Goal: Information Seeking & Learning: Compare options

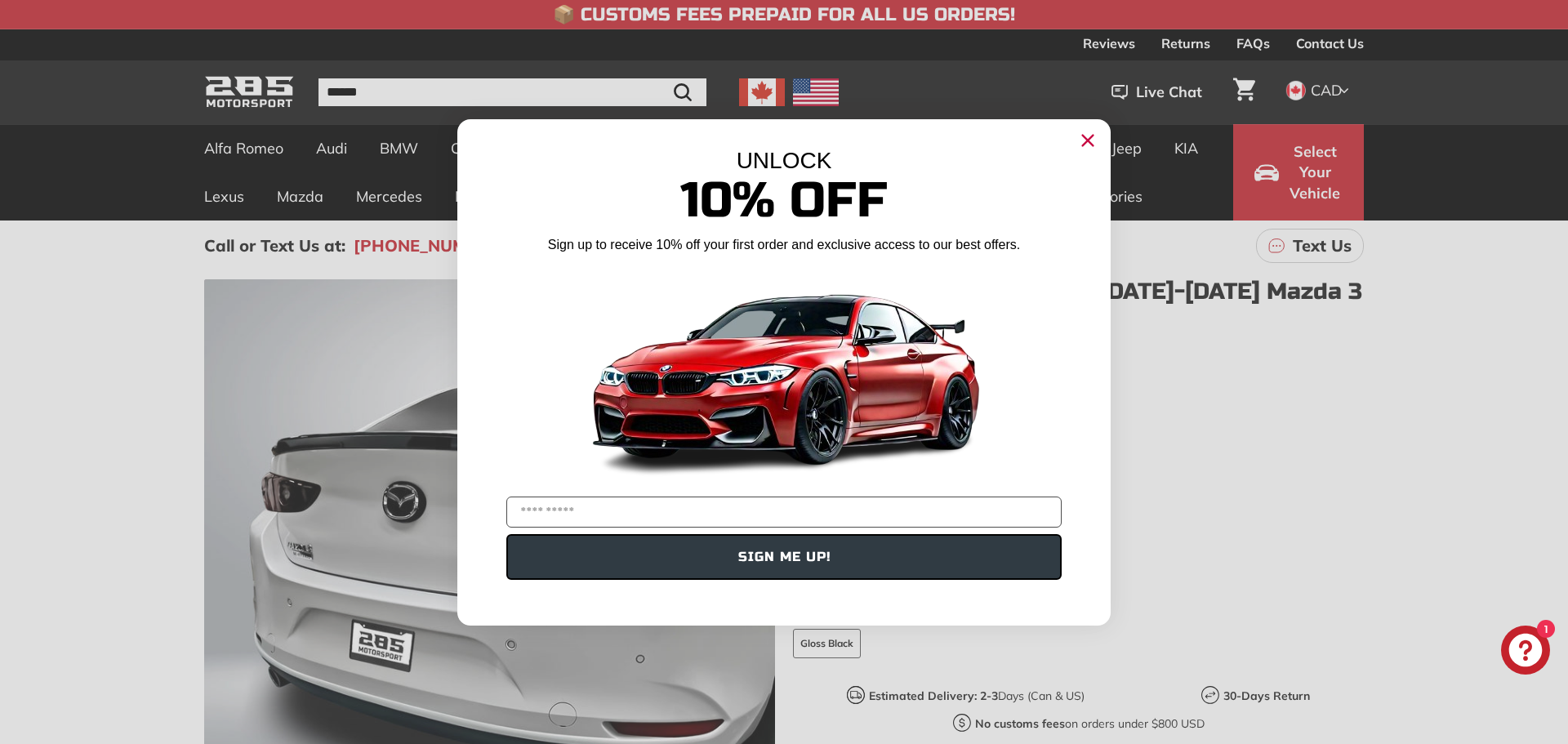
click at [1081, 139] on circle "Close dialog" at bounding box center [1087, 140] width 25 height 25
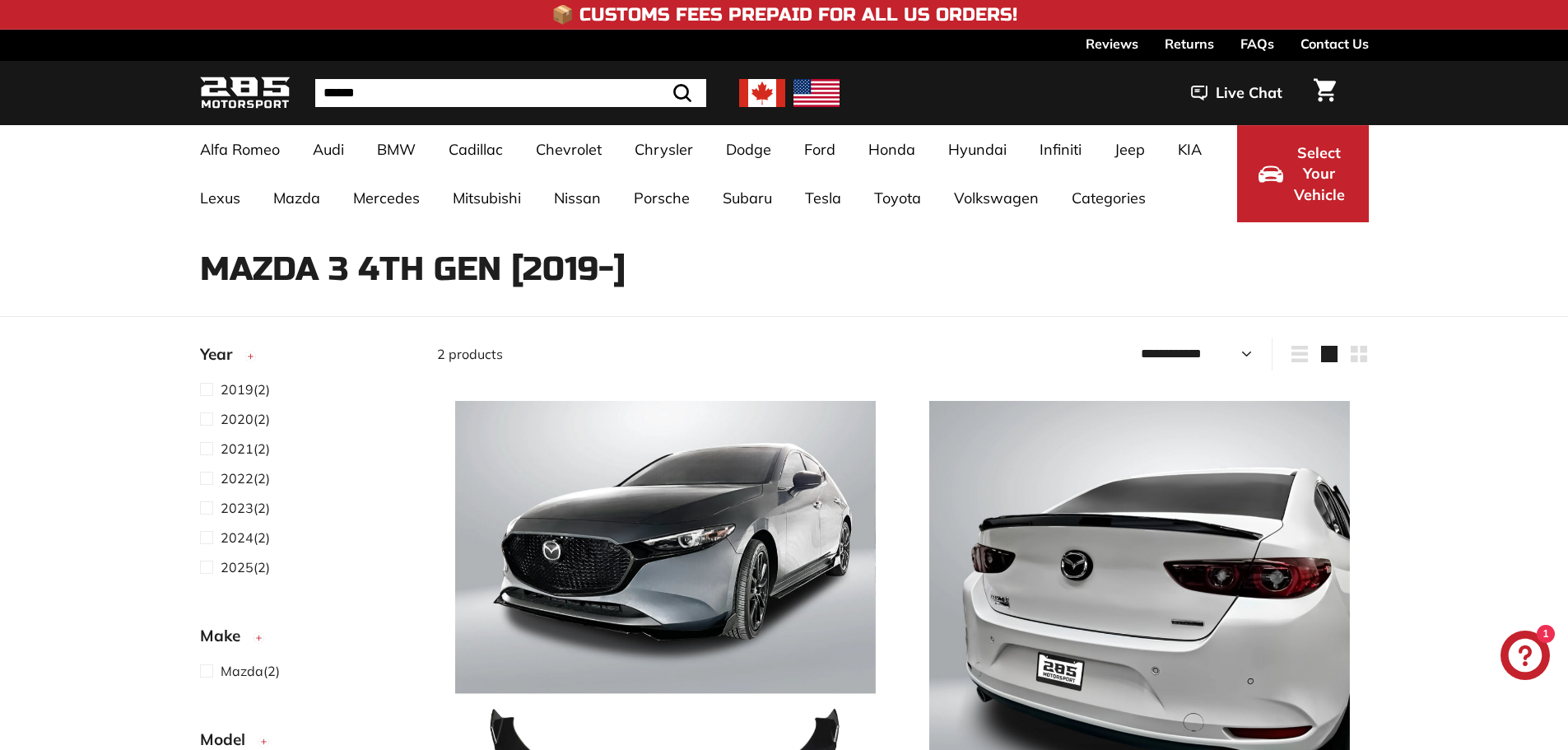
select select "**********"
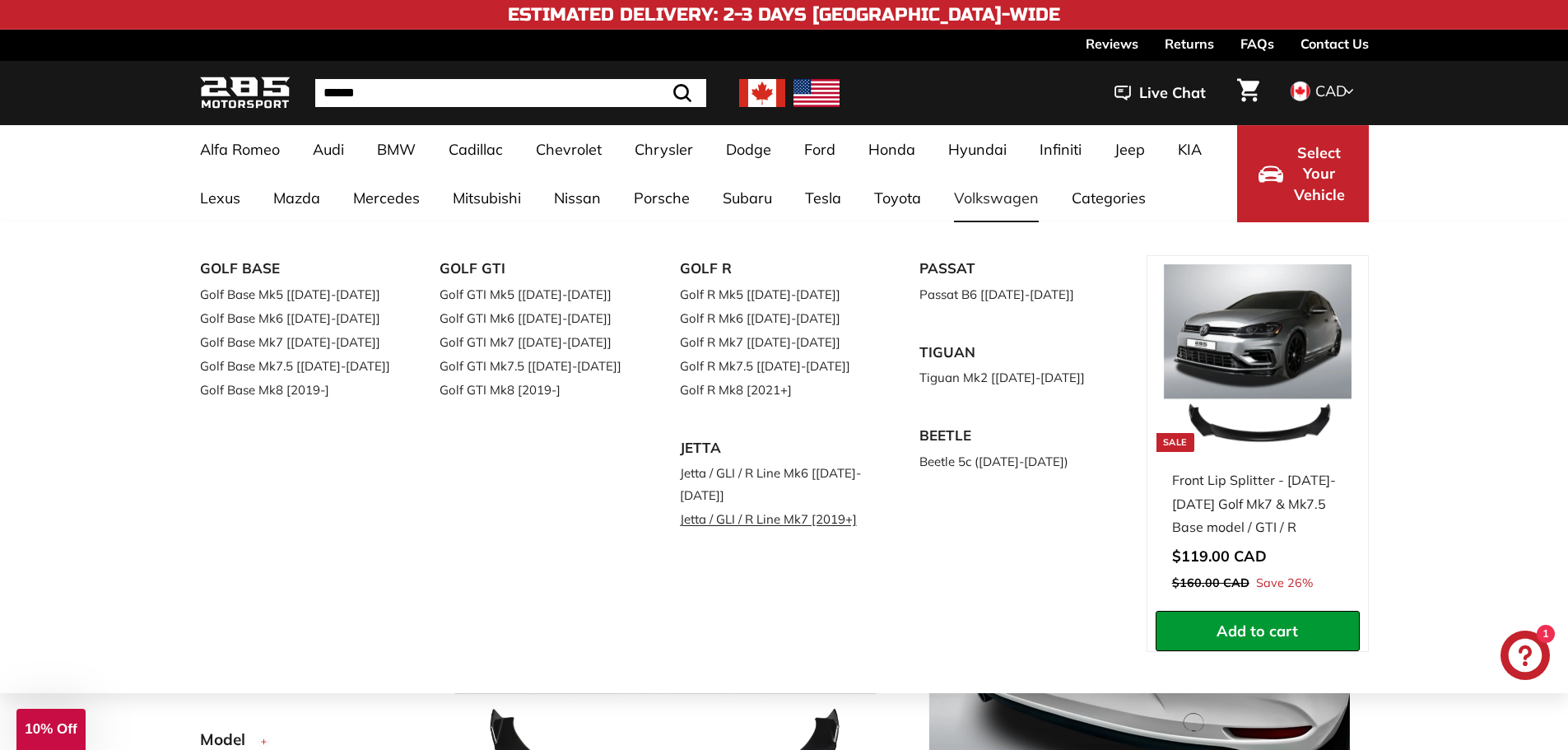
click at [796, 516] on link "Jetta / GLI / R Line Mk7 [2019+]" at bounding box center [777, 518] width 194 height 24
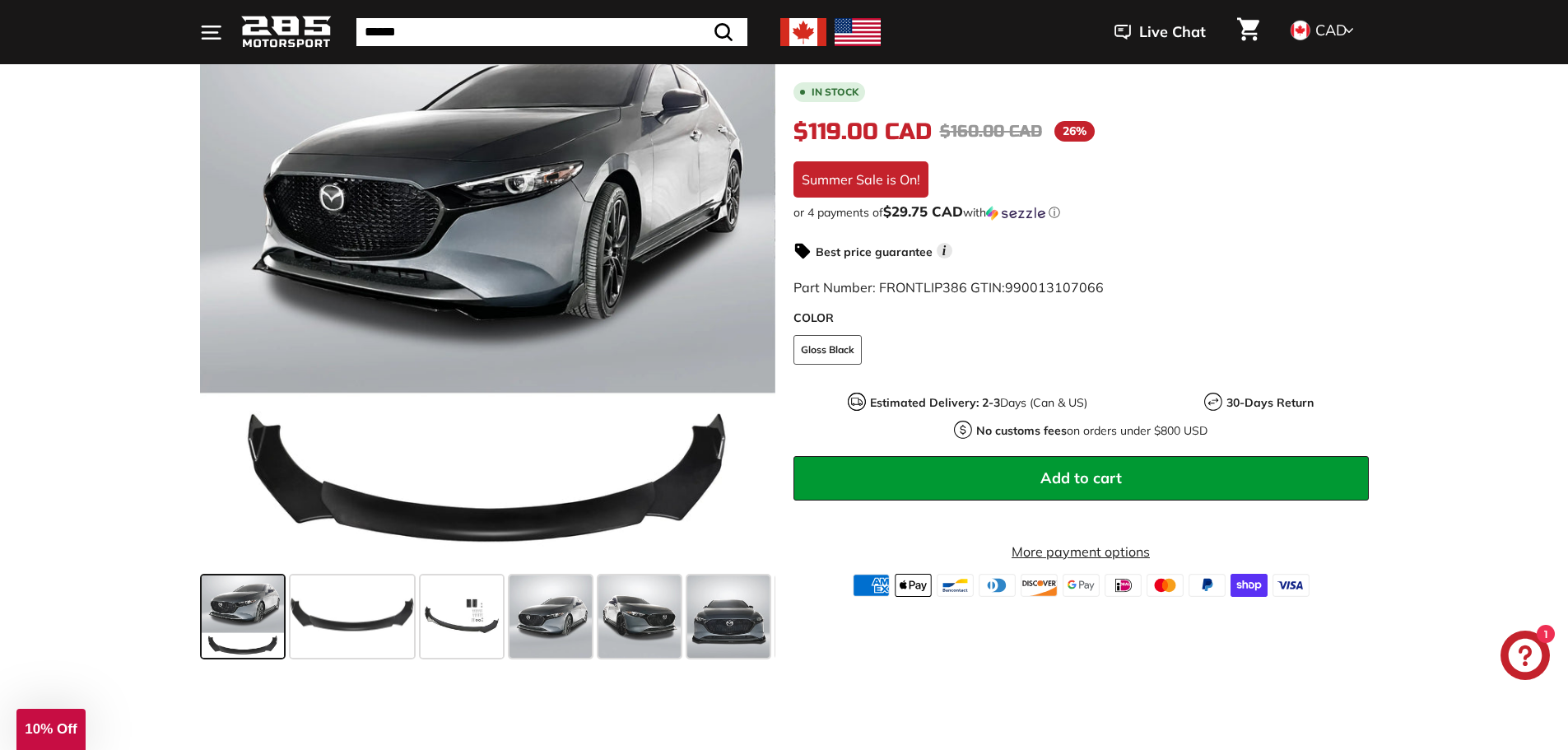
scroll to position [247, 0]
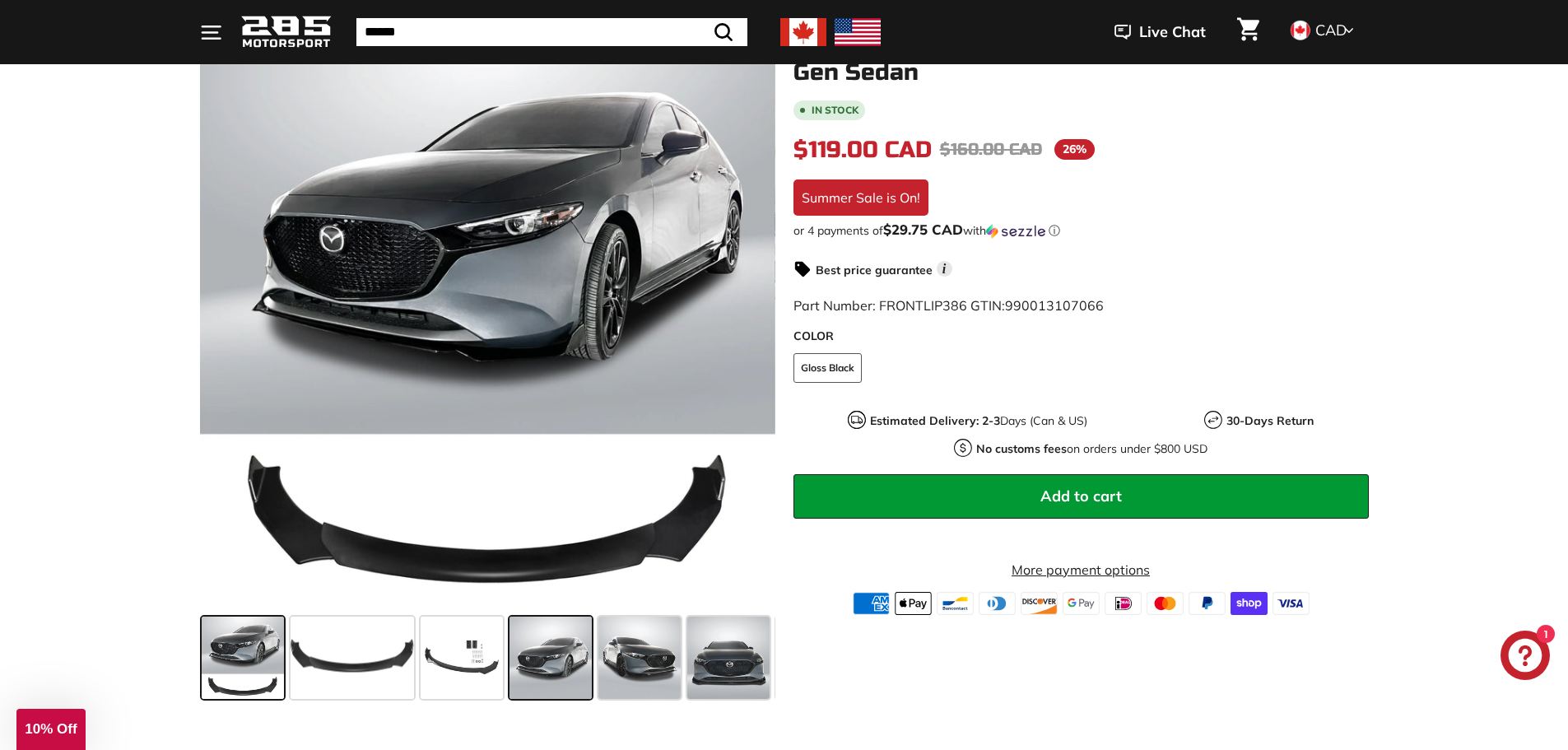
click at [560, 657] on span at bounding box center [550, 658] width 83 height 83
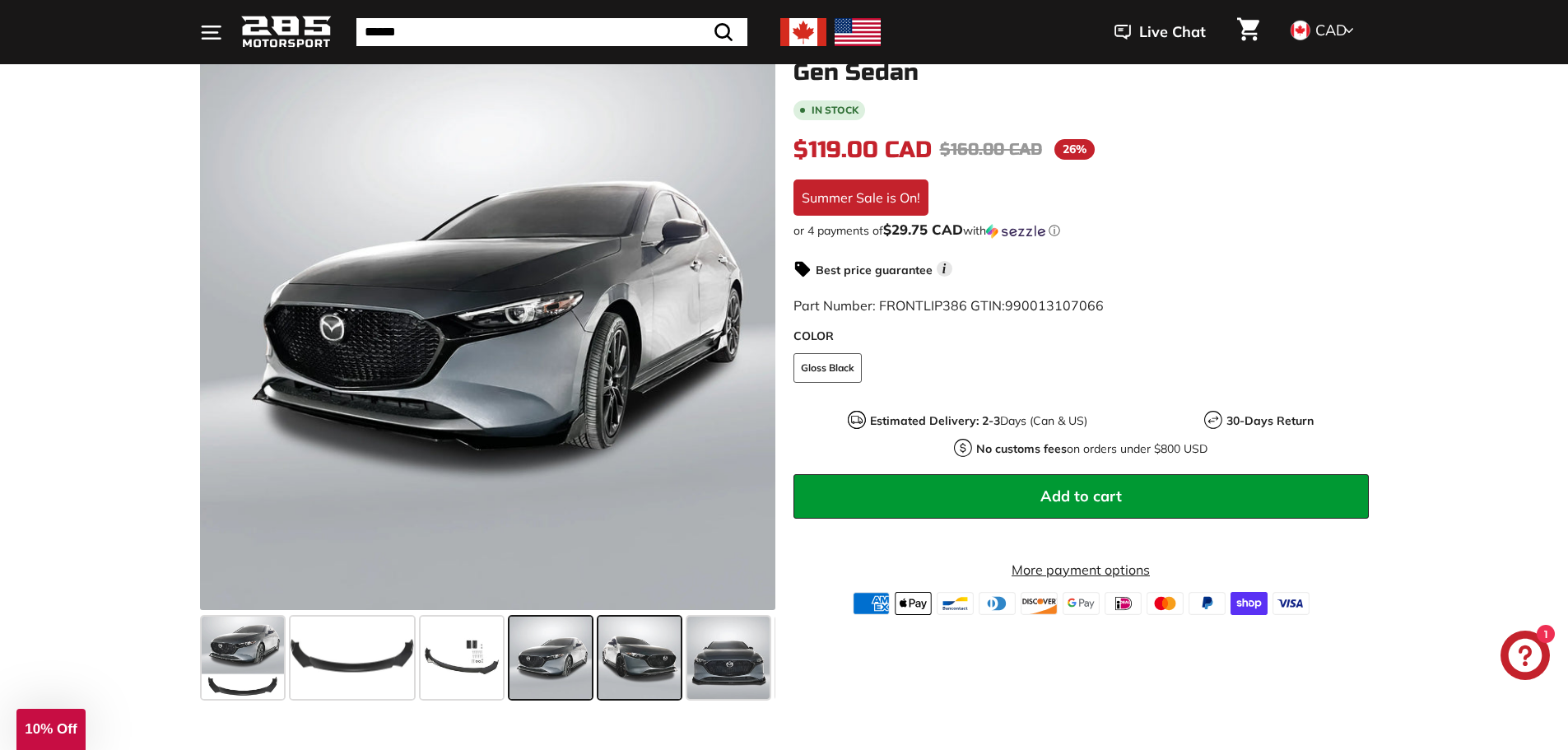
click at [638, 650] on span at bounding box center [640, 658] width 83 height 83
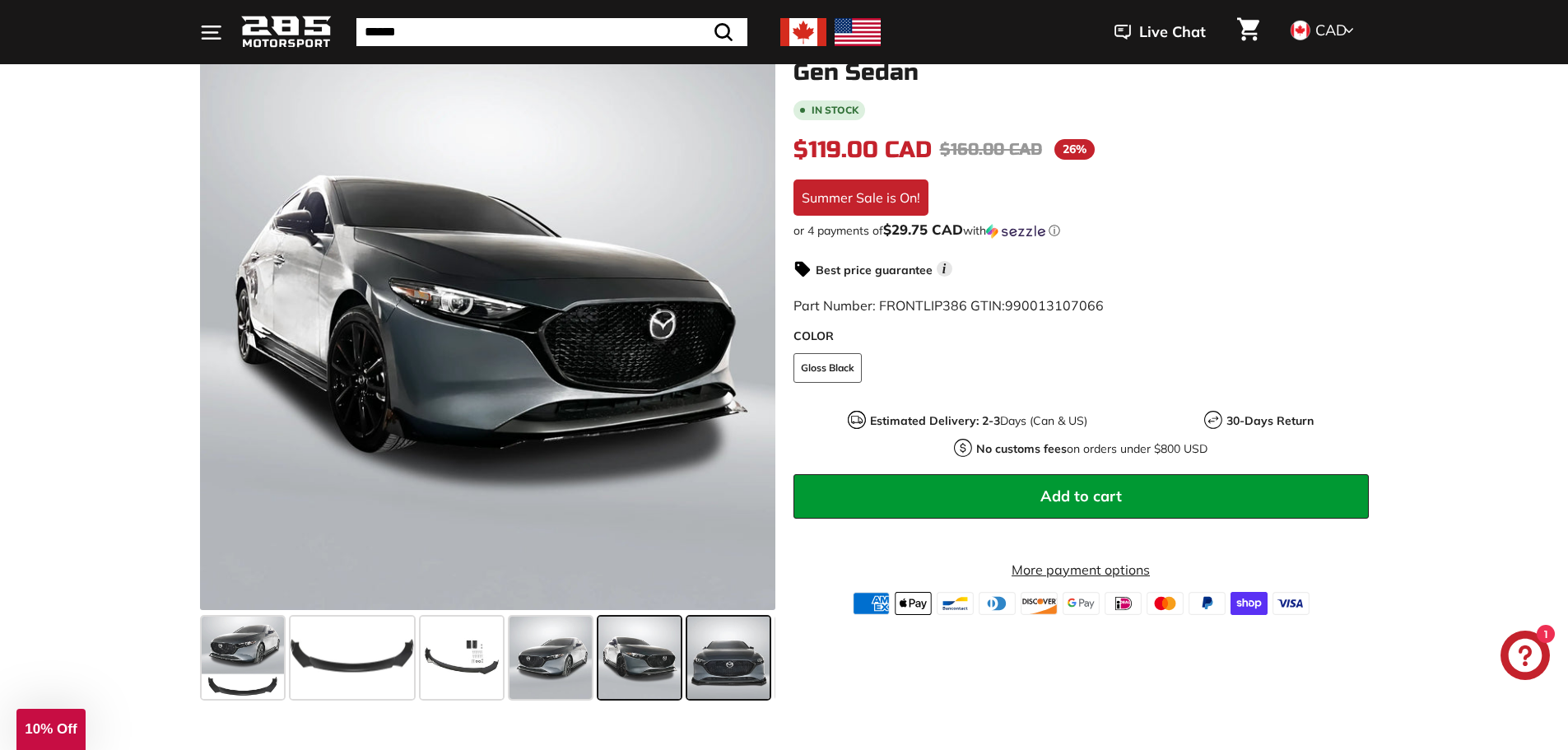
click at [684, 653] on div at bounding box center [729, 658] width 89 height 89
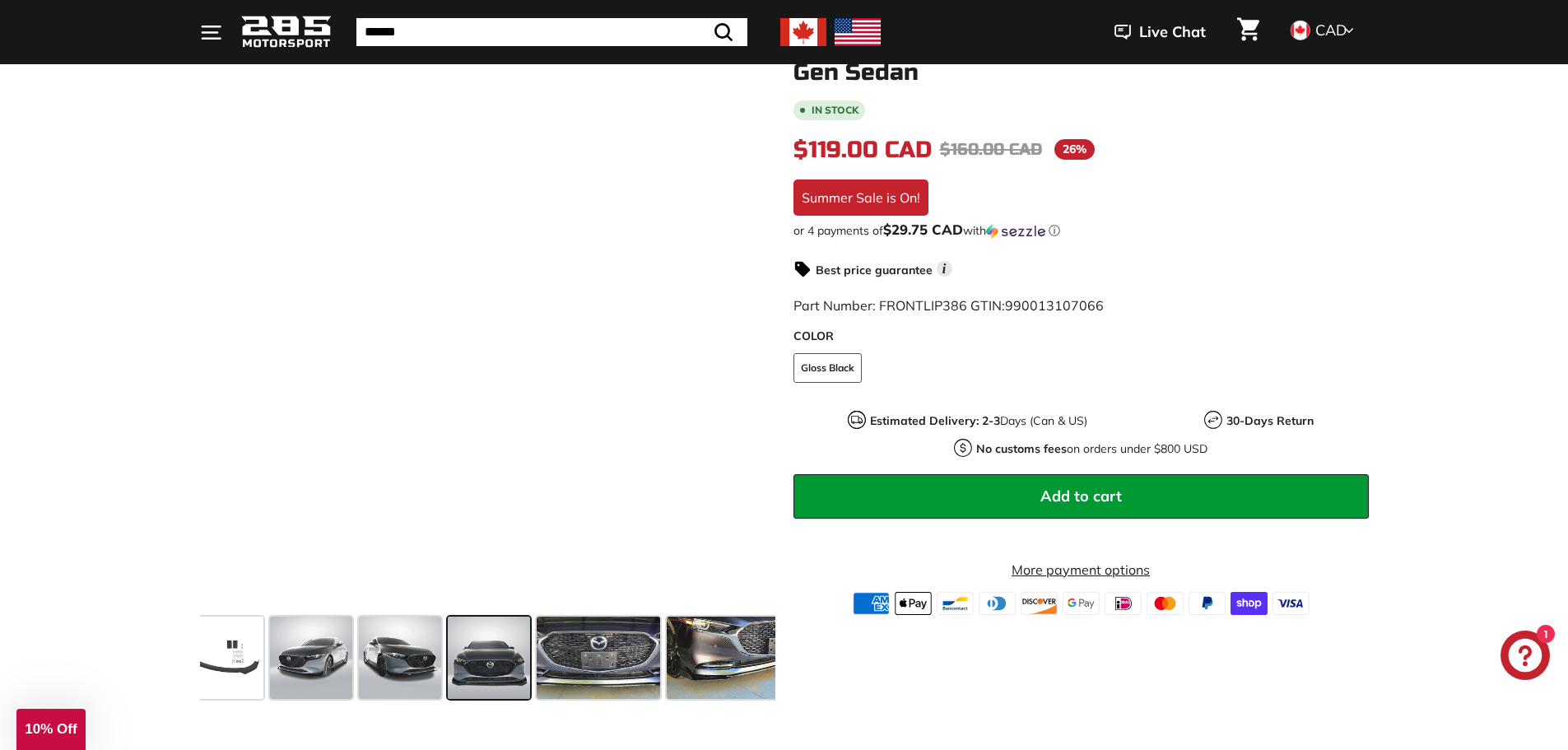
scroll to position [0, 241]
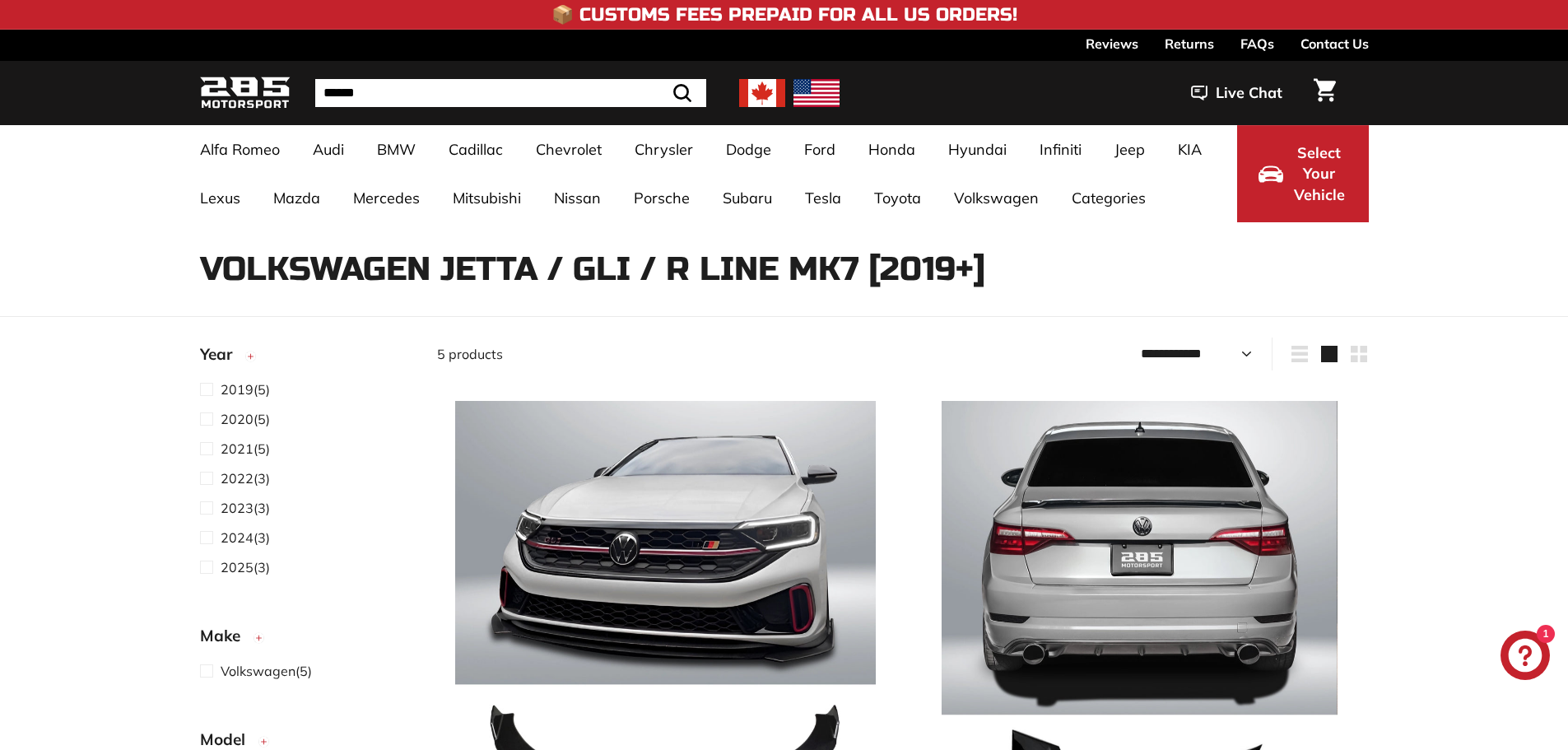
select select "**********"
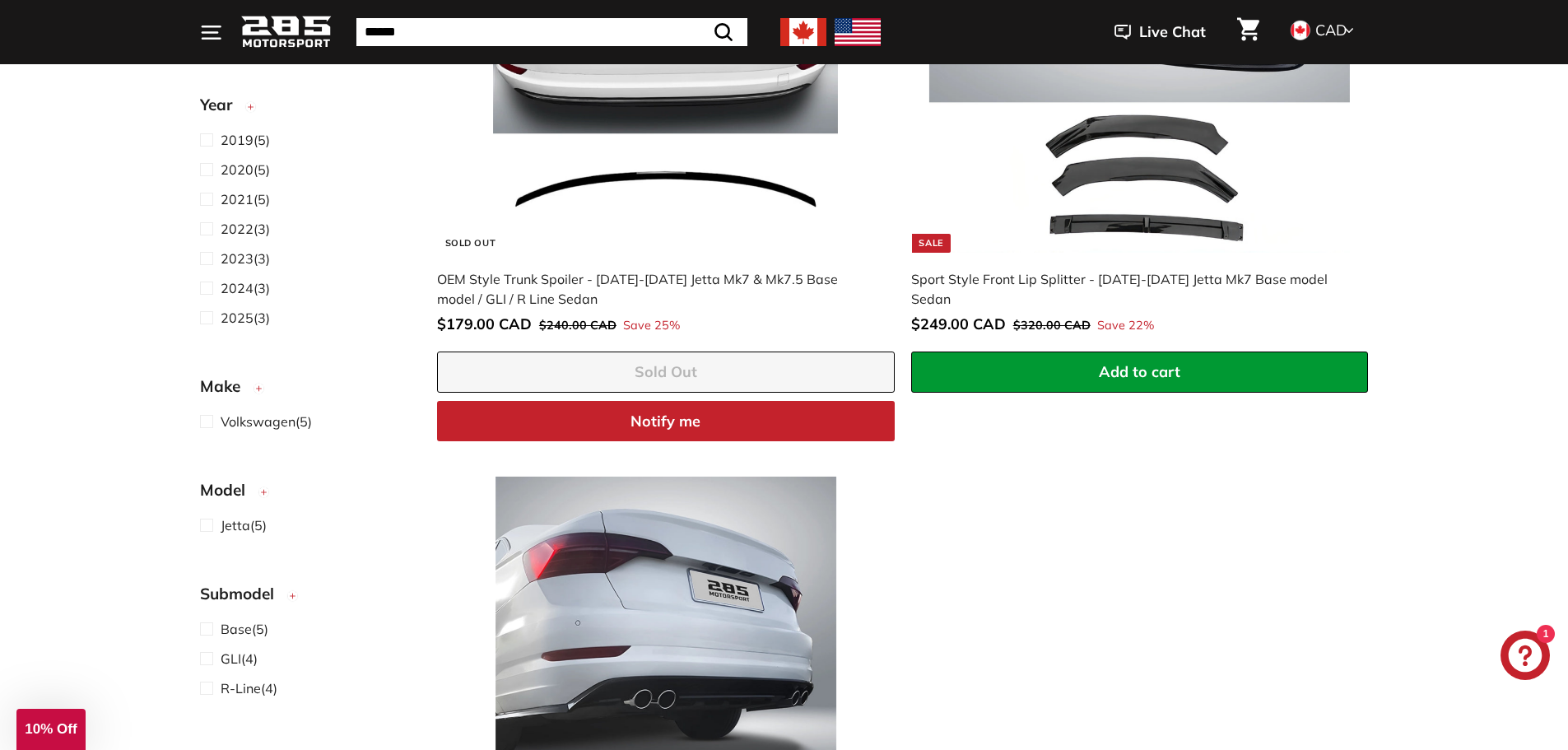
scroll to position [1481, 0]
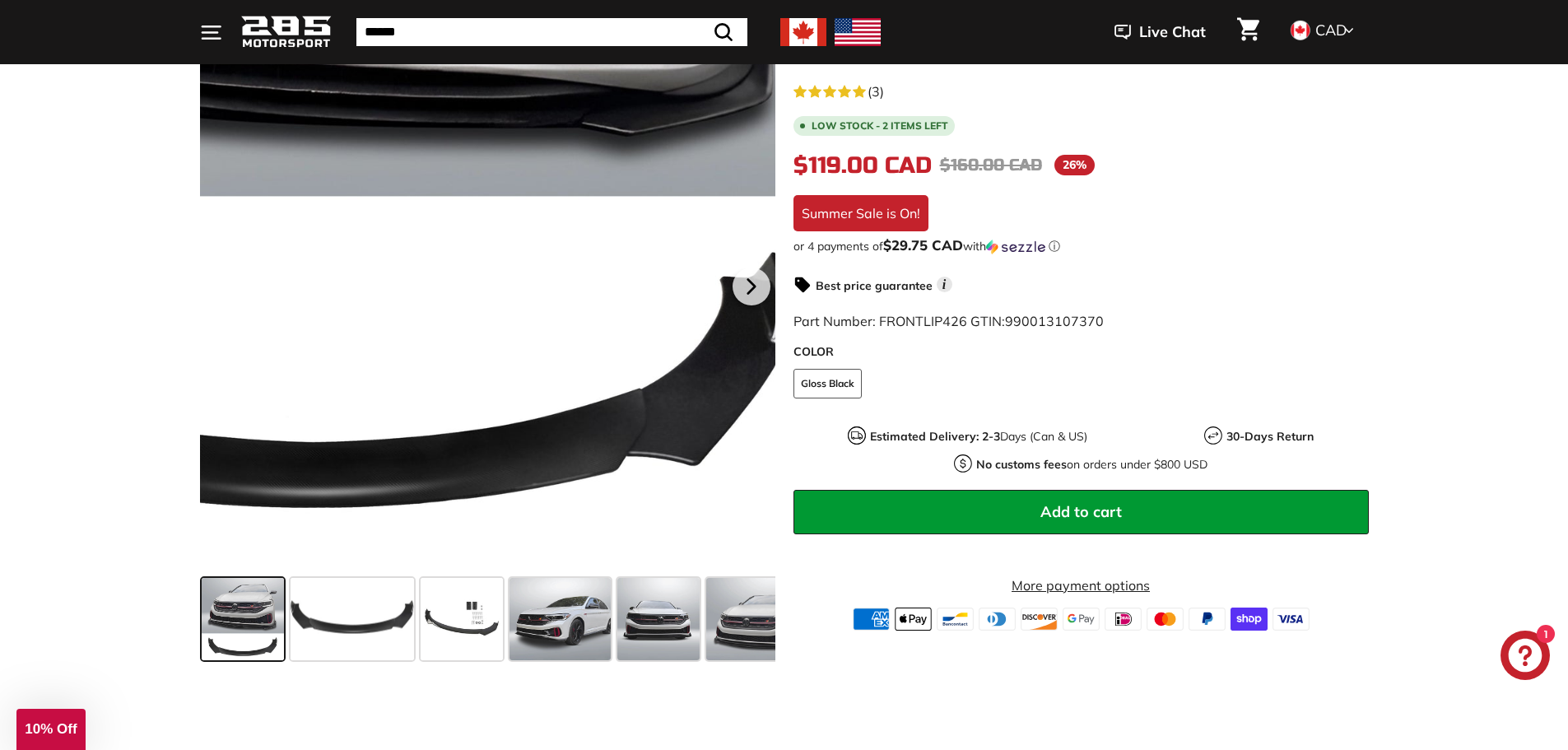
scroll to position [329, 0]
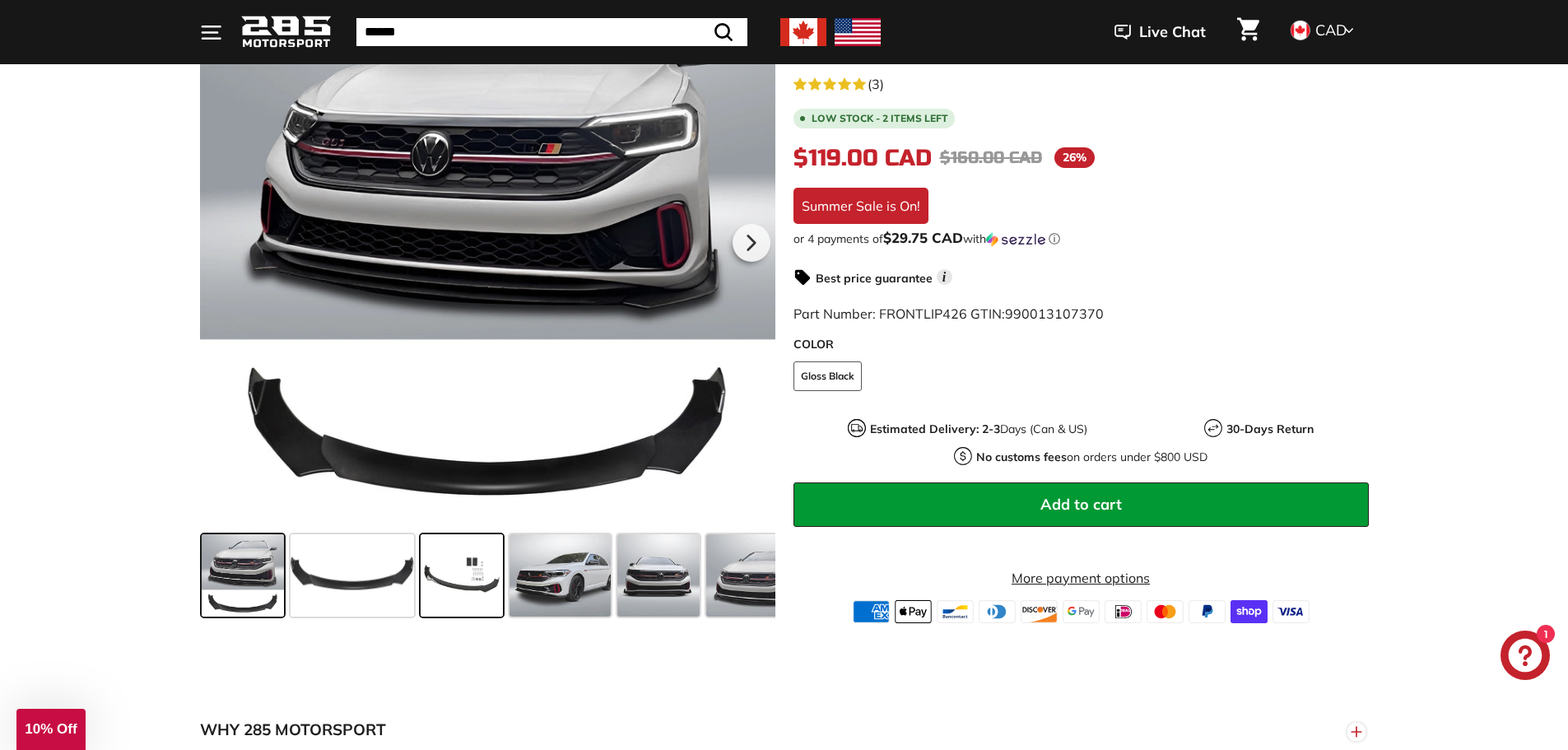
click at [445, 566] on span at bounding box center [462, 575] width 83 height 83
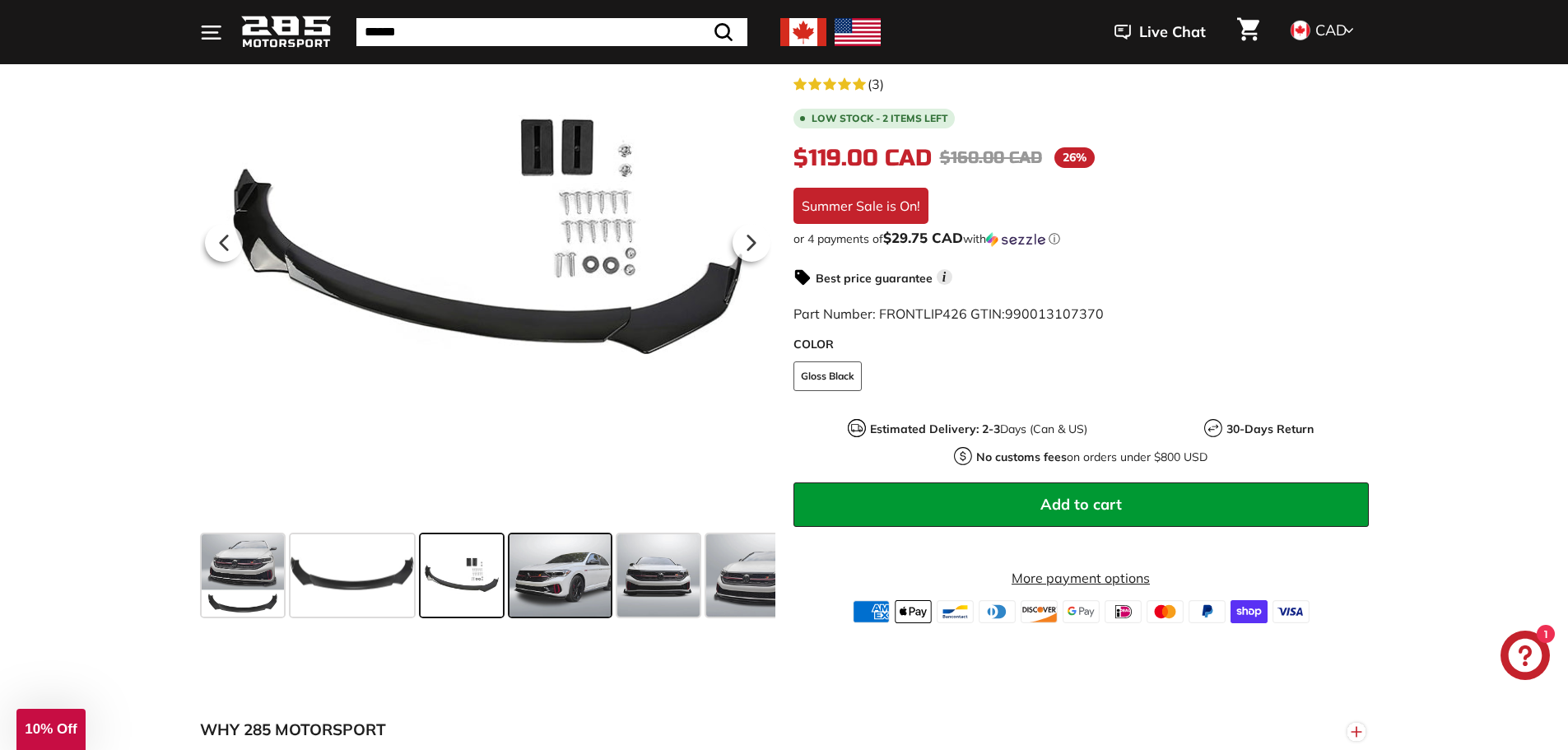
click at [556, 560] on span at bounding box center [560, 575] width 102 height 83
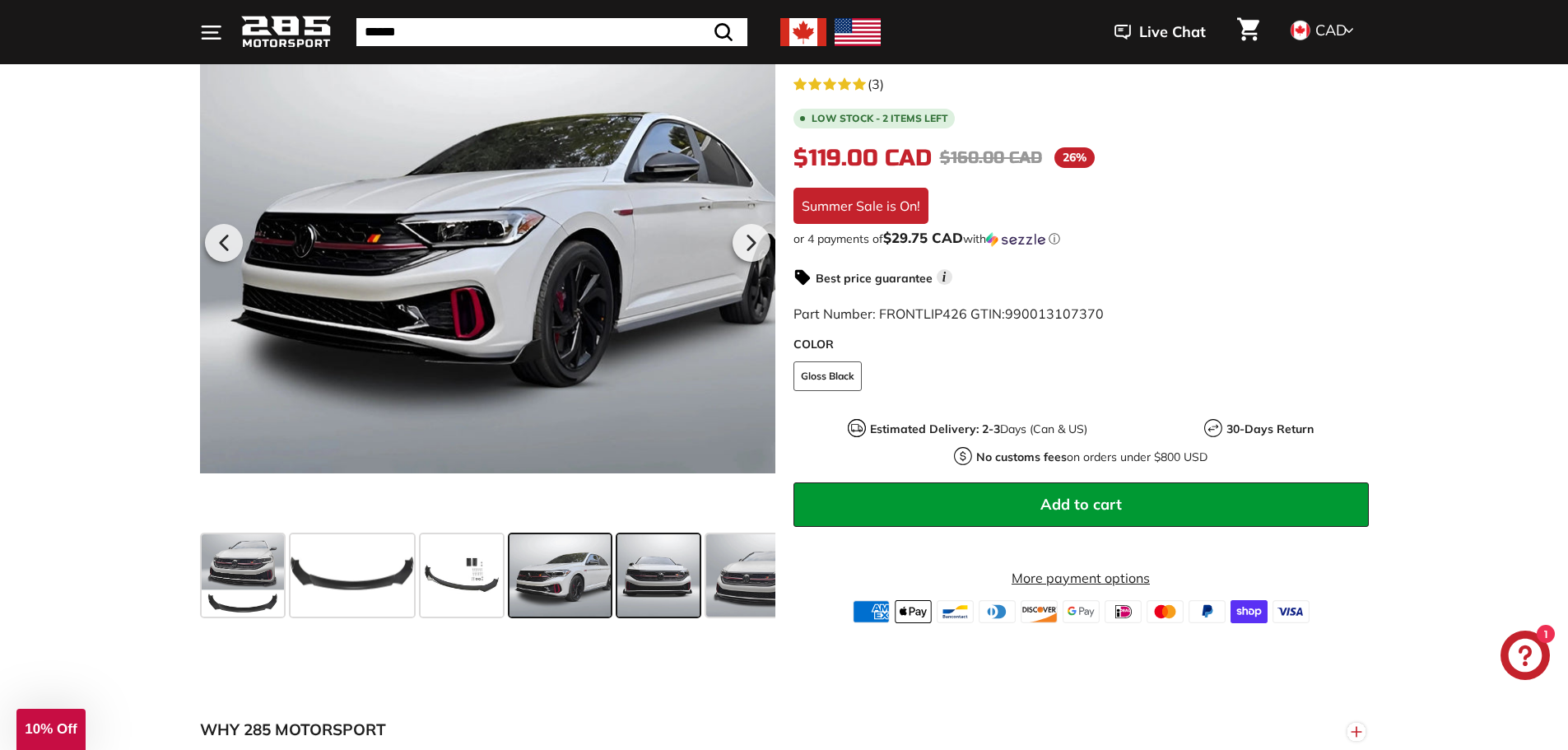
click at [668, 563] on span at bounding box center [659, 575] width 83 height 83
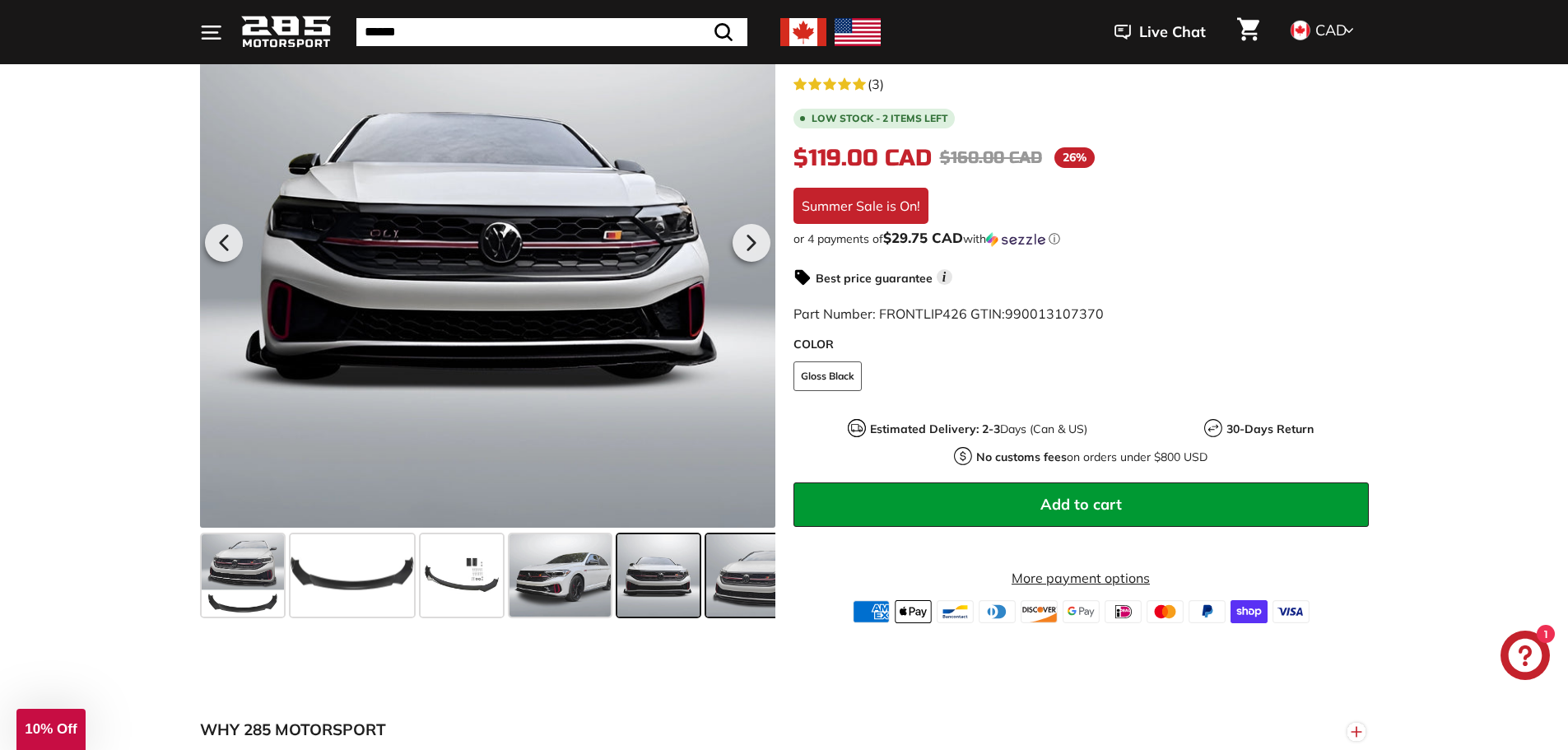
click at [760, 562] on span at bounding box center [755, 575] width 98 height 83
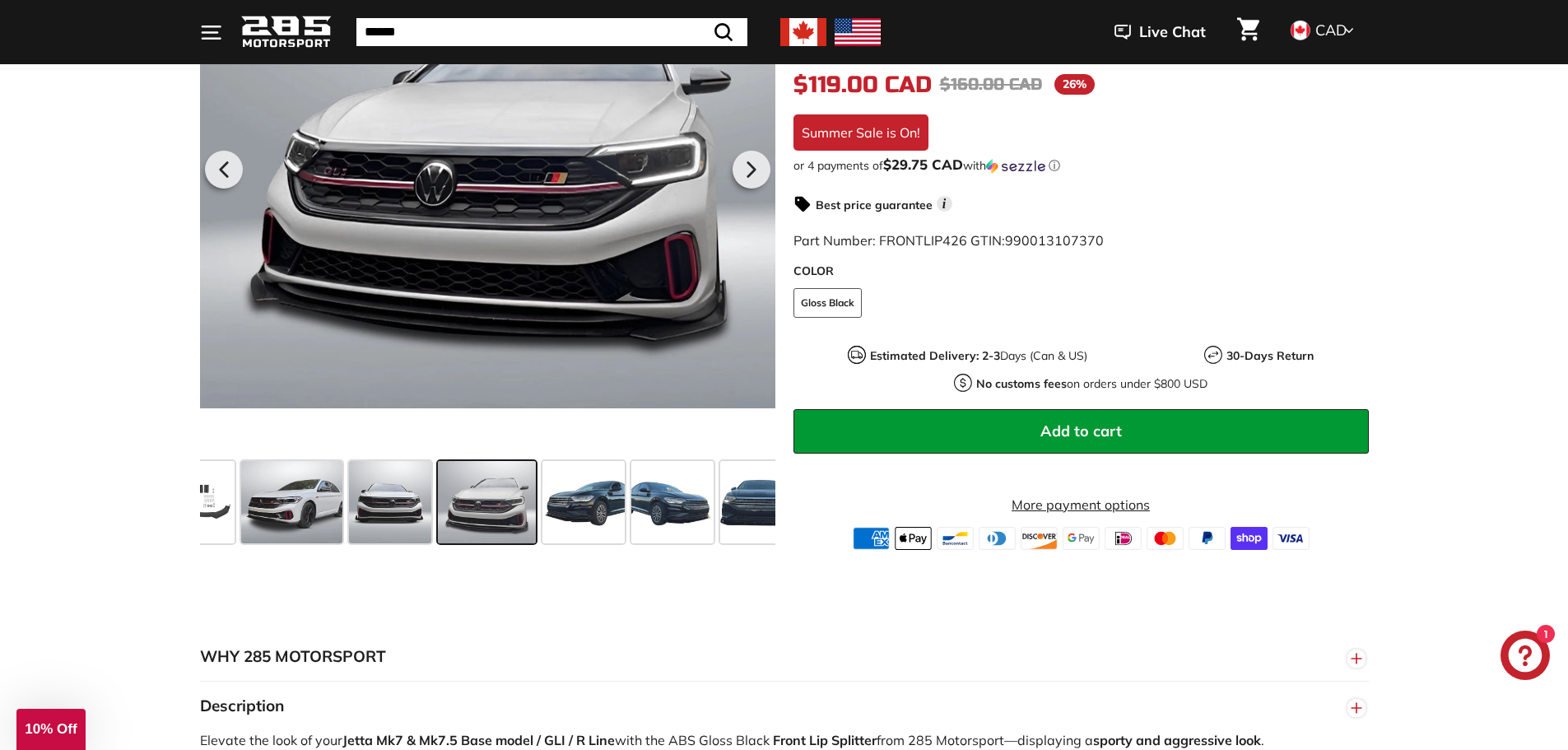
scroll to position [412, 0]
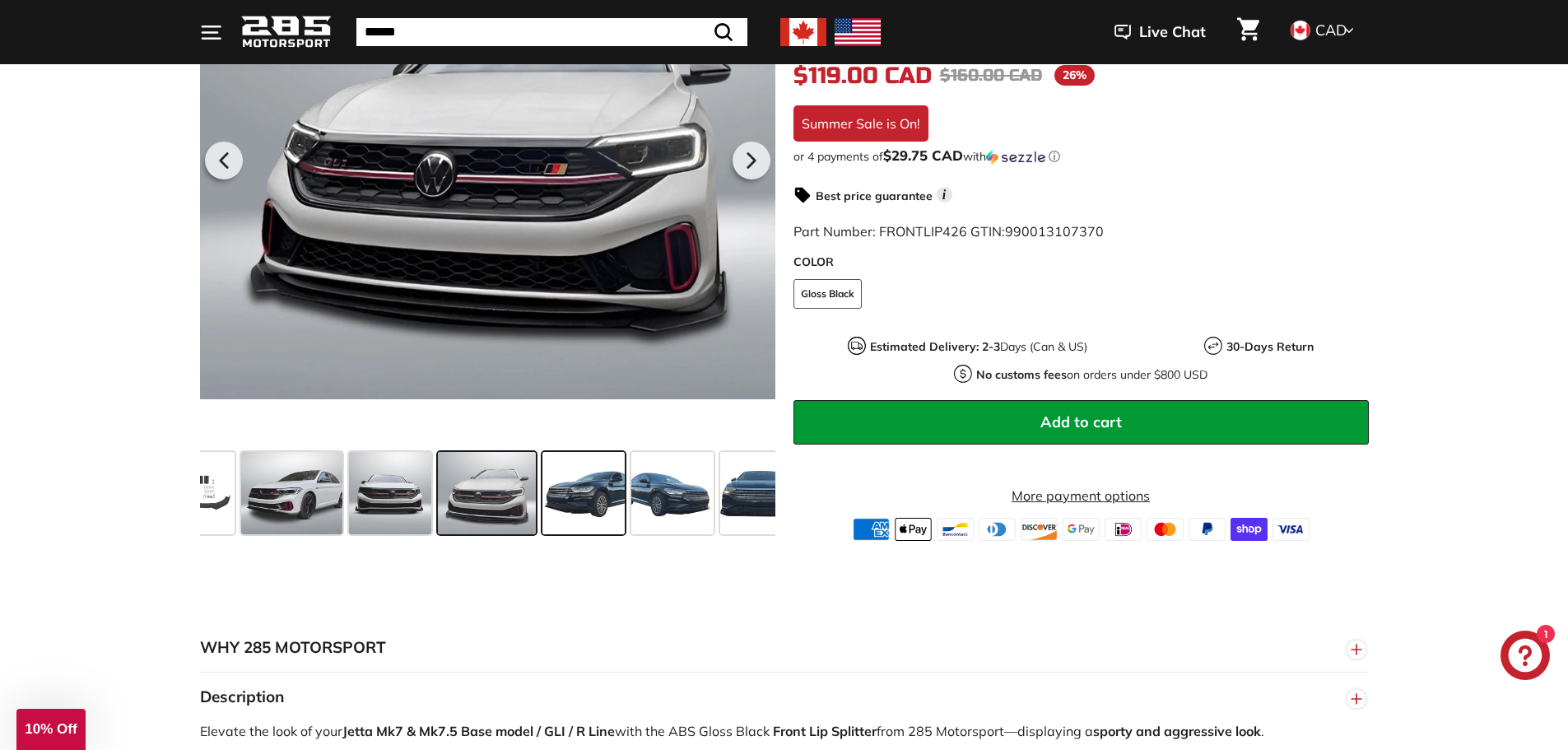
click at [607, 473] on span at bounding box center [583, 493] width 83 height 83
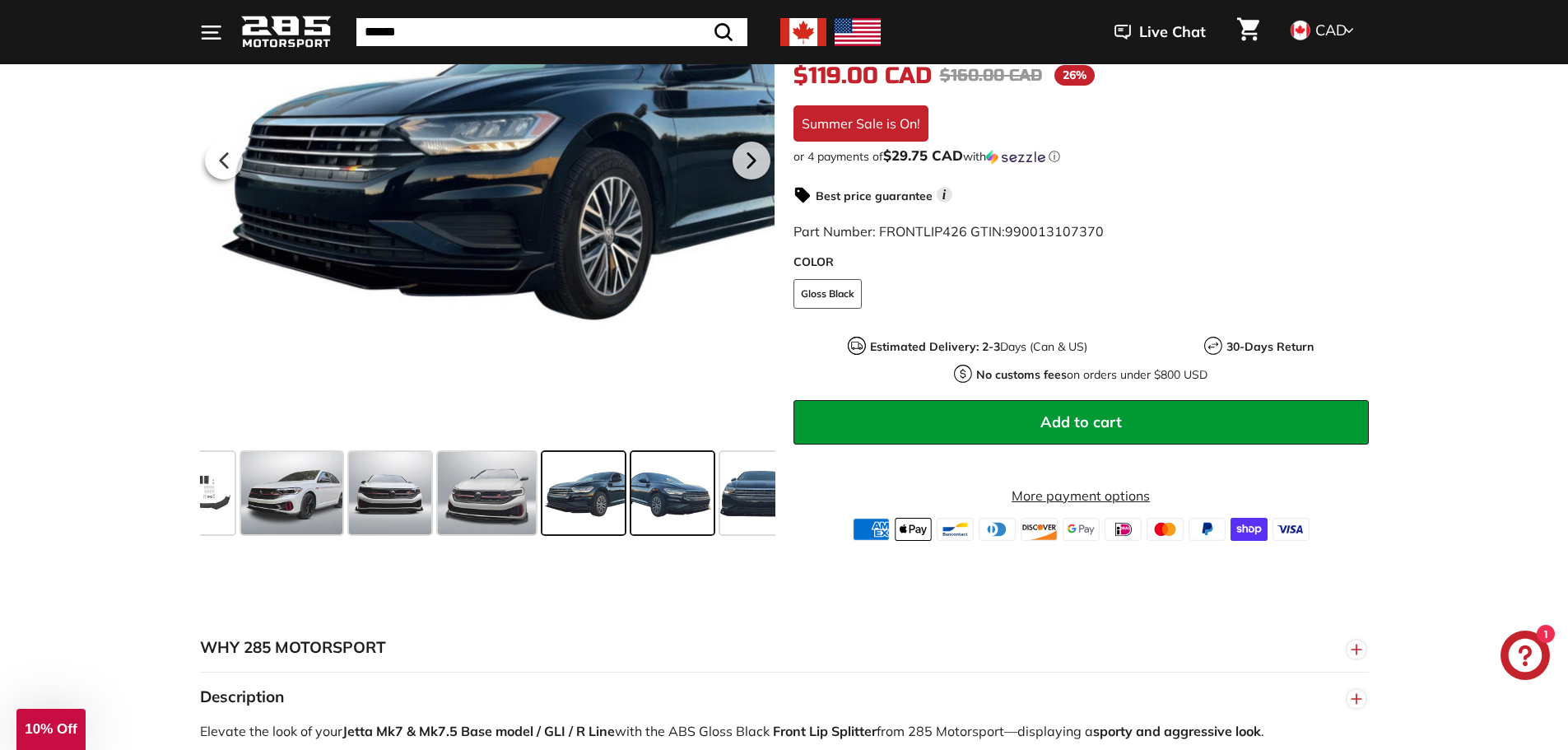
click at [667, 481] on span at bounding box center [673, 493] width 83 height 83
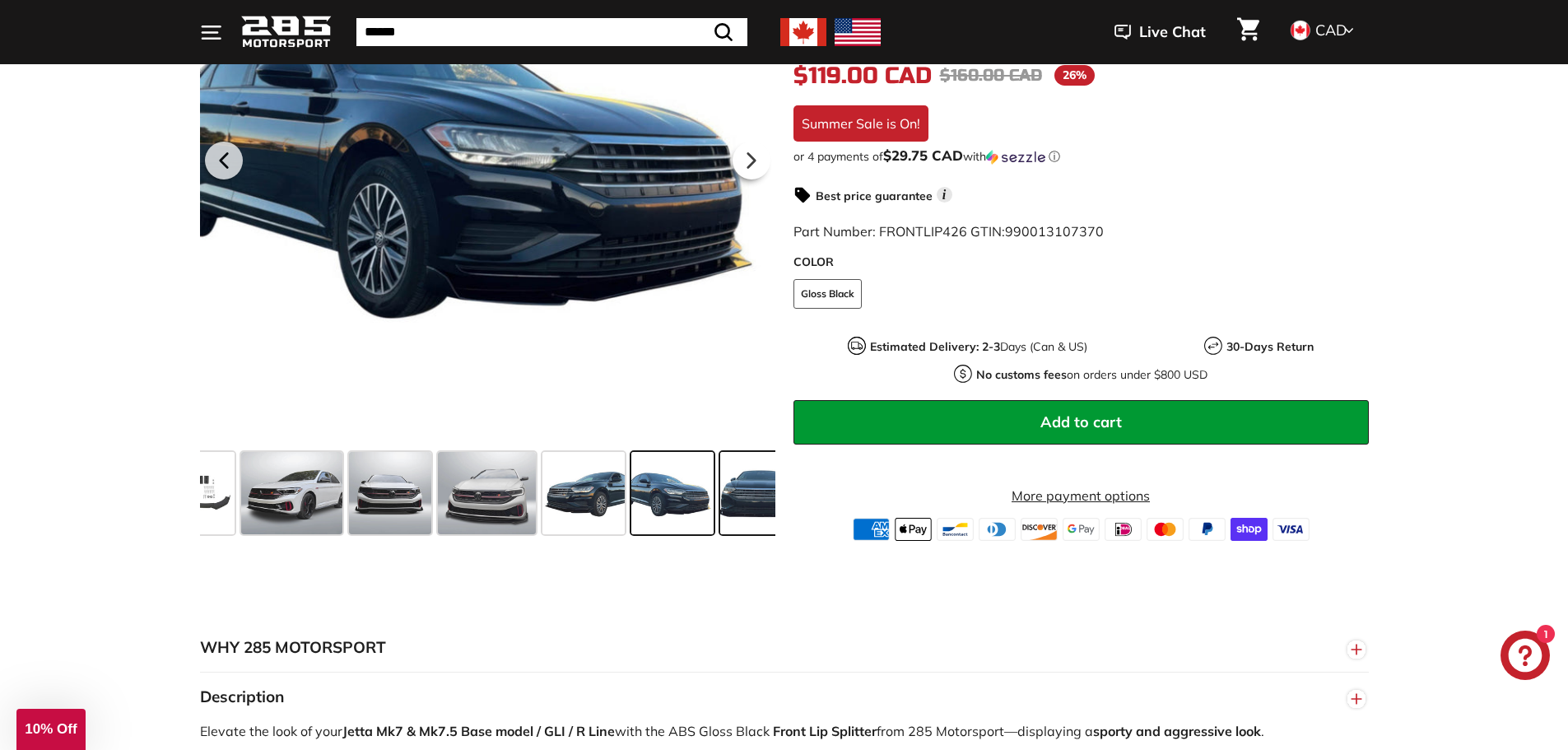
click at [758, 490] on span at bounding box center [762, 493] width 83 height 83
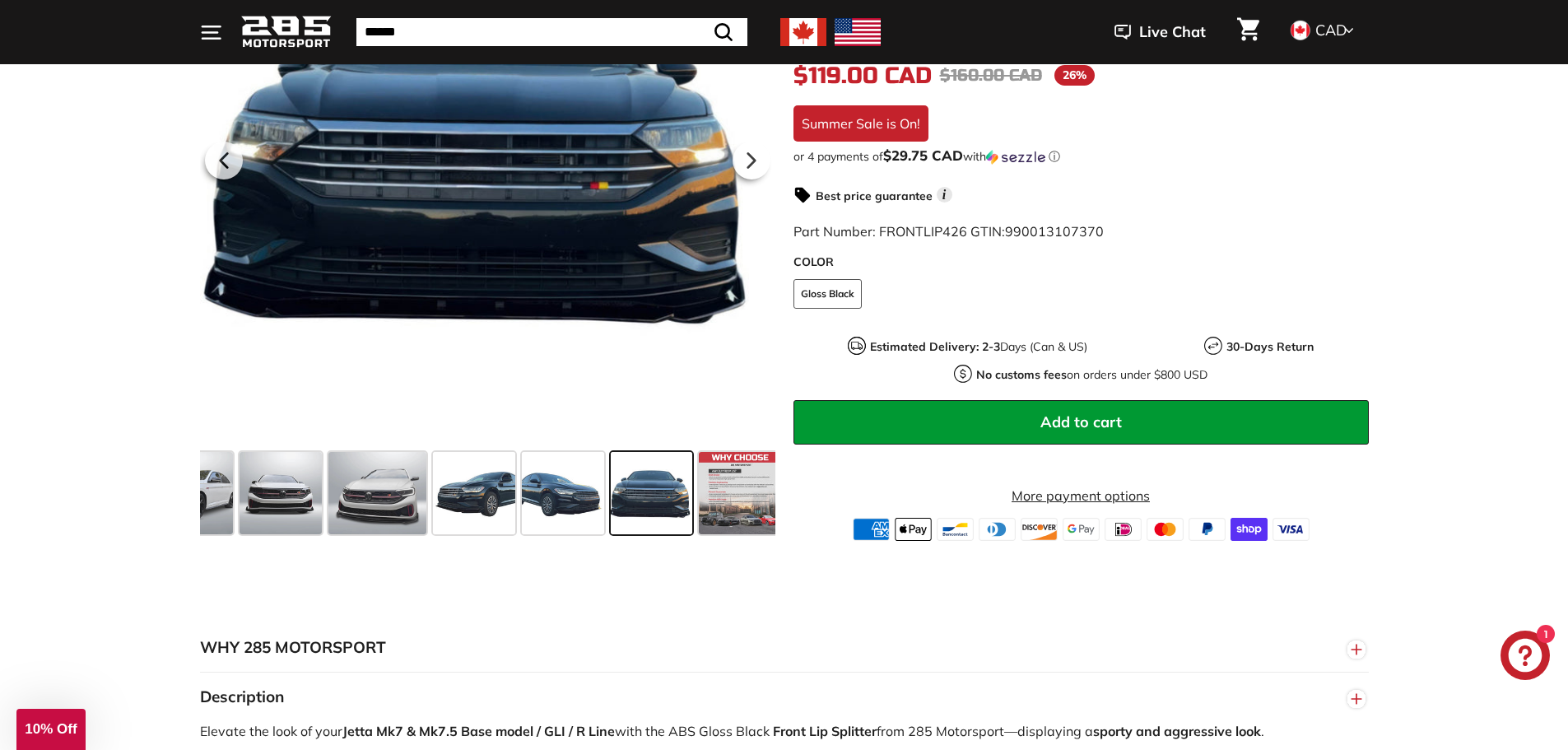
scroll to position [0, 388]
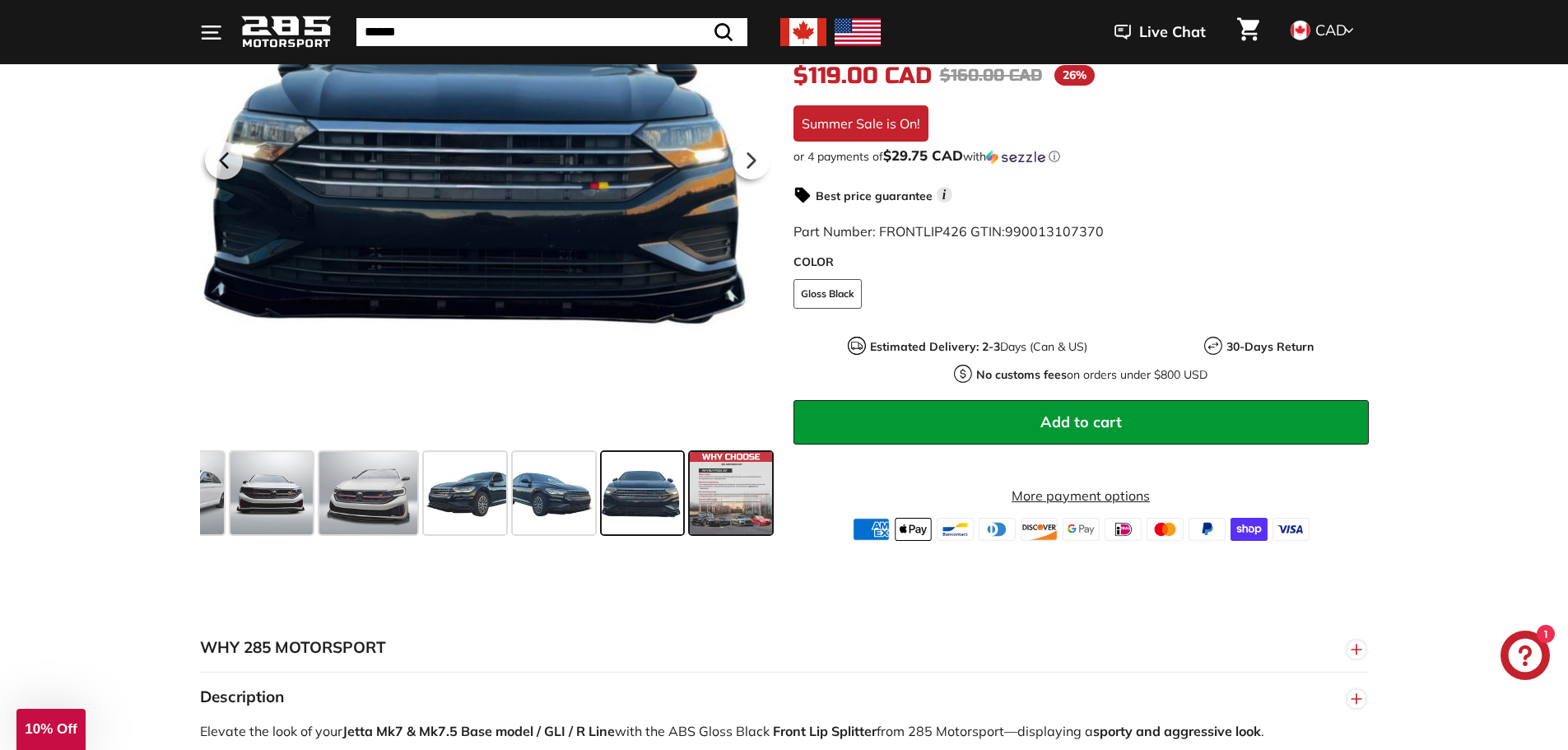
click at [700, 486] on span at bounding box center [731, 493] width 83 height 83
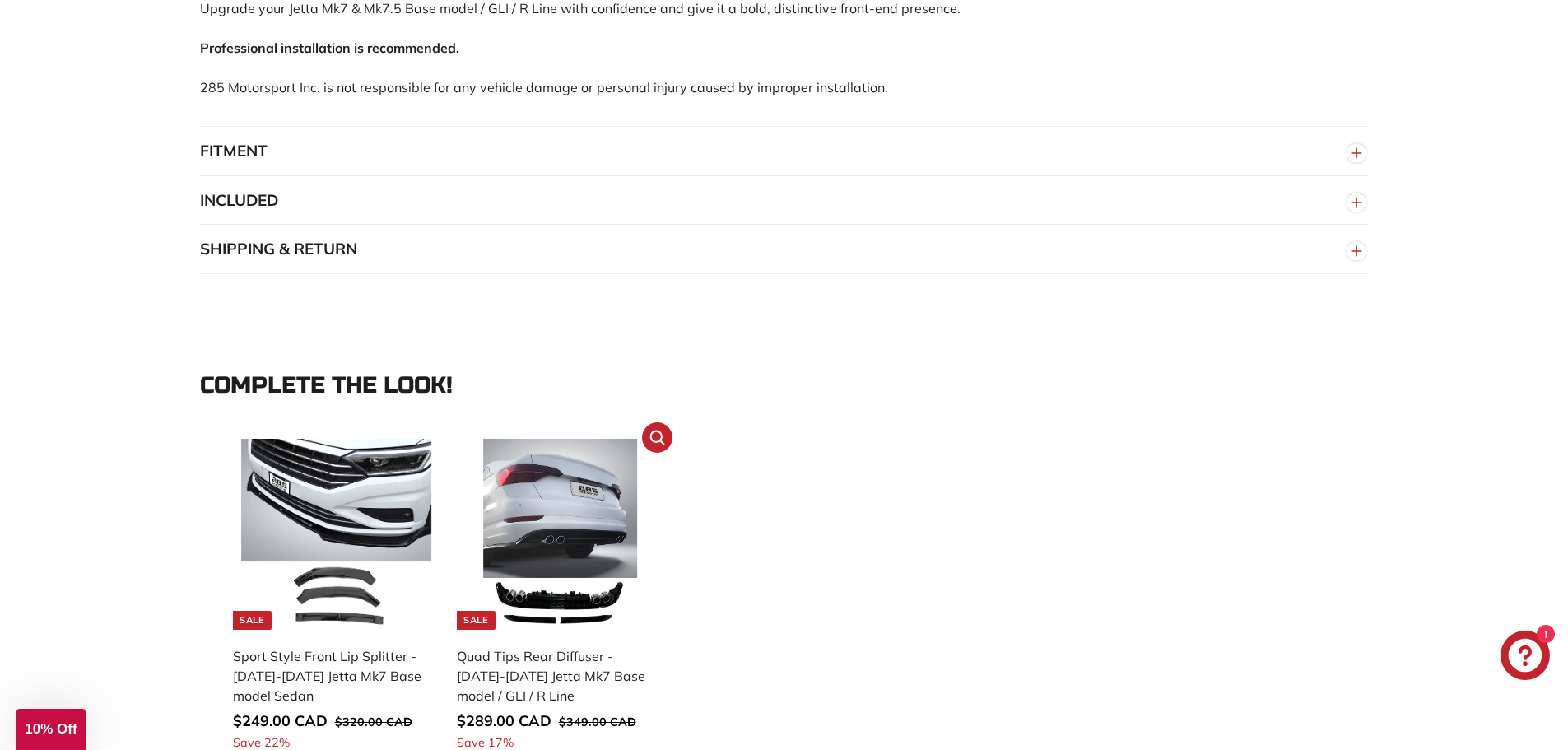
scroll to position [1234, 0]
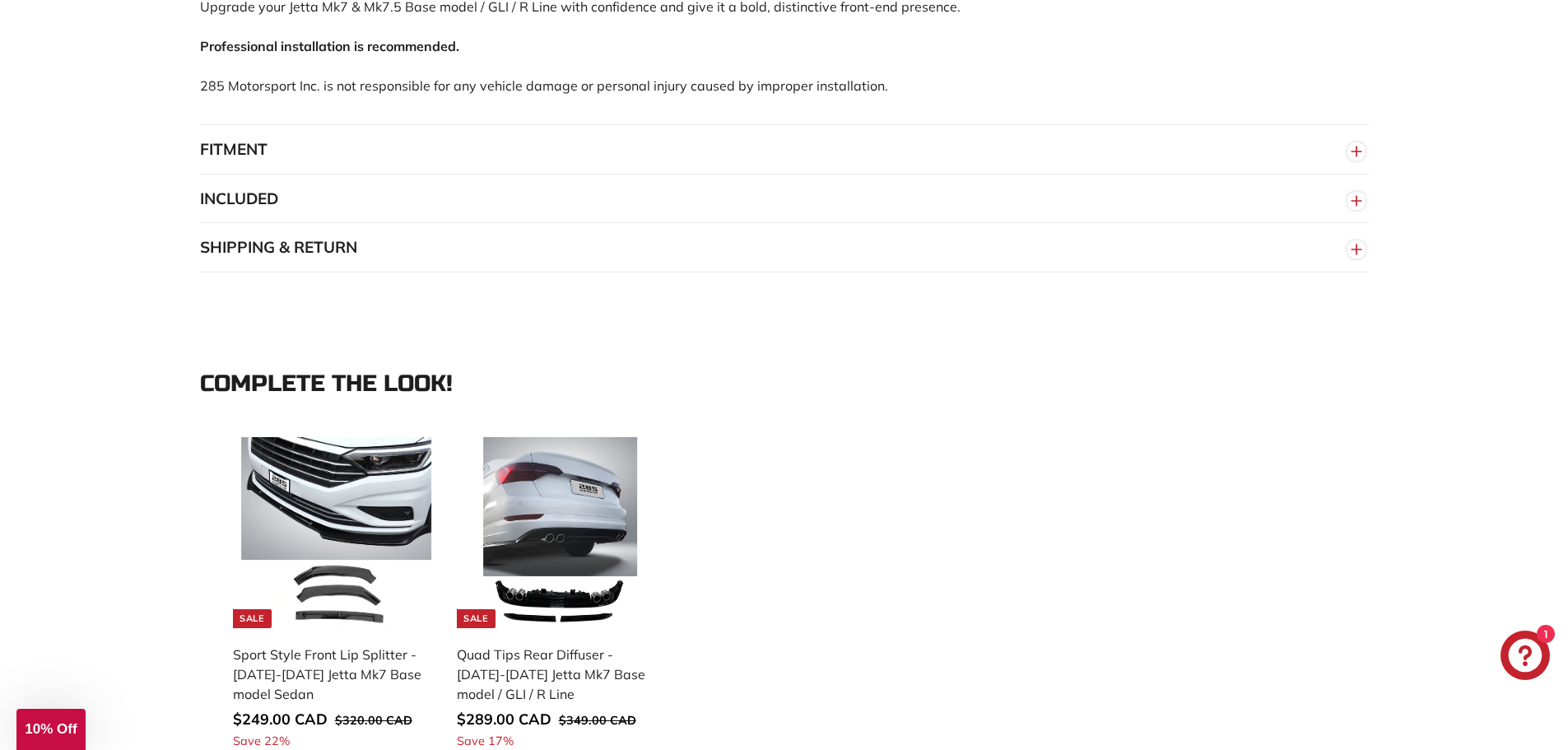
click at [300, 150] on button "FITMENT" at bounding box center [784, 150] width 1169 height 50
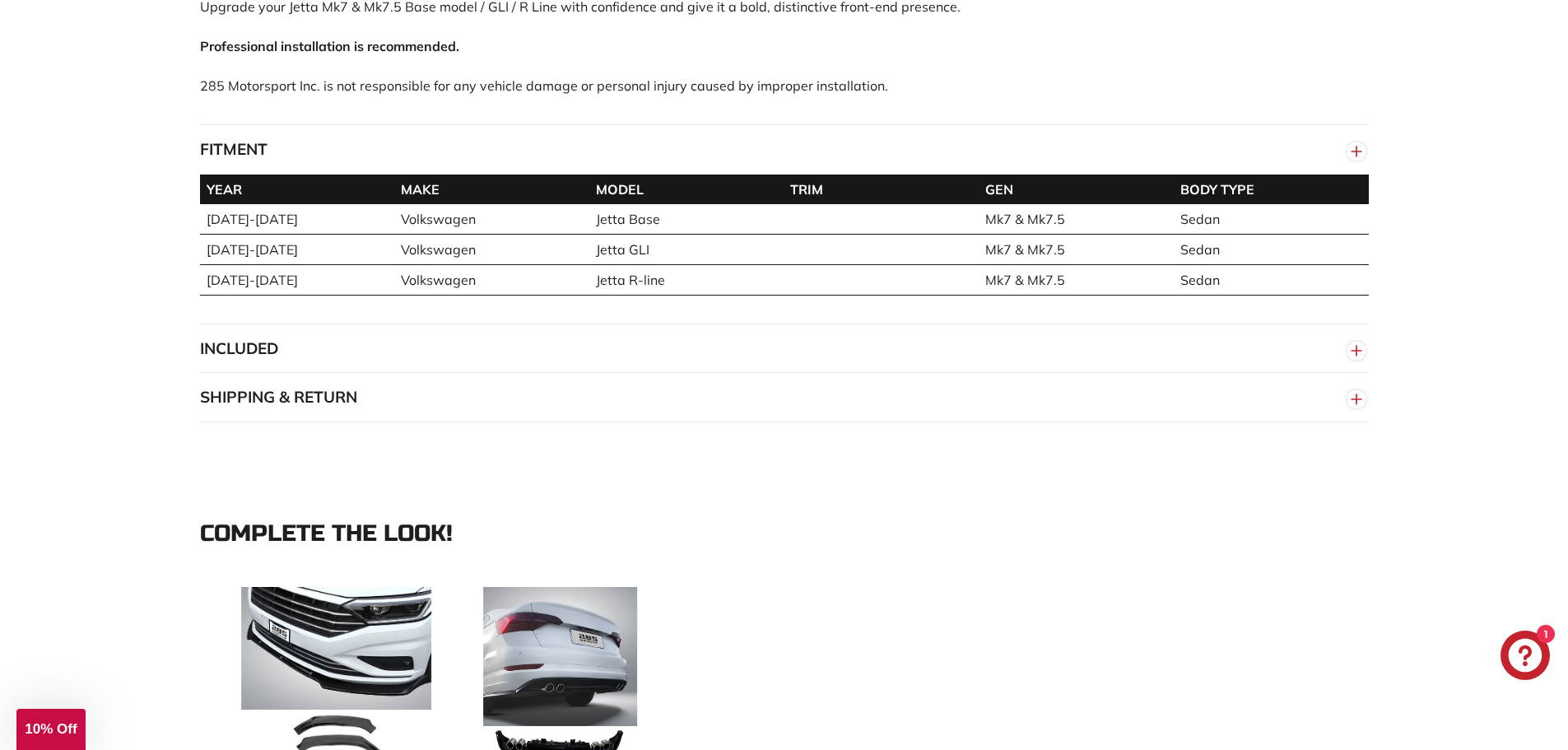
click at [393, 353] on button "INCLUDED" at bounding box center [784, 349] width 1169 height 50
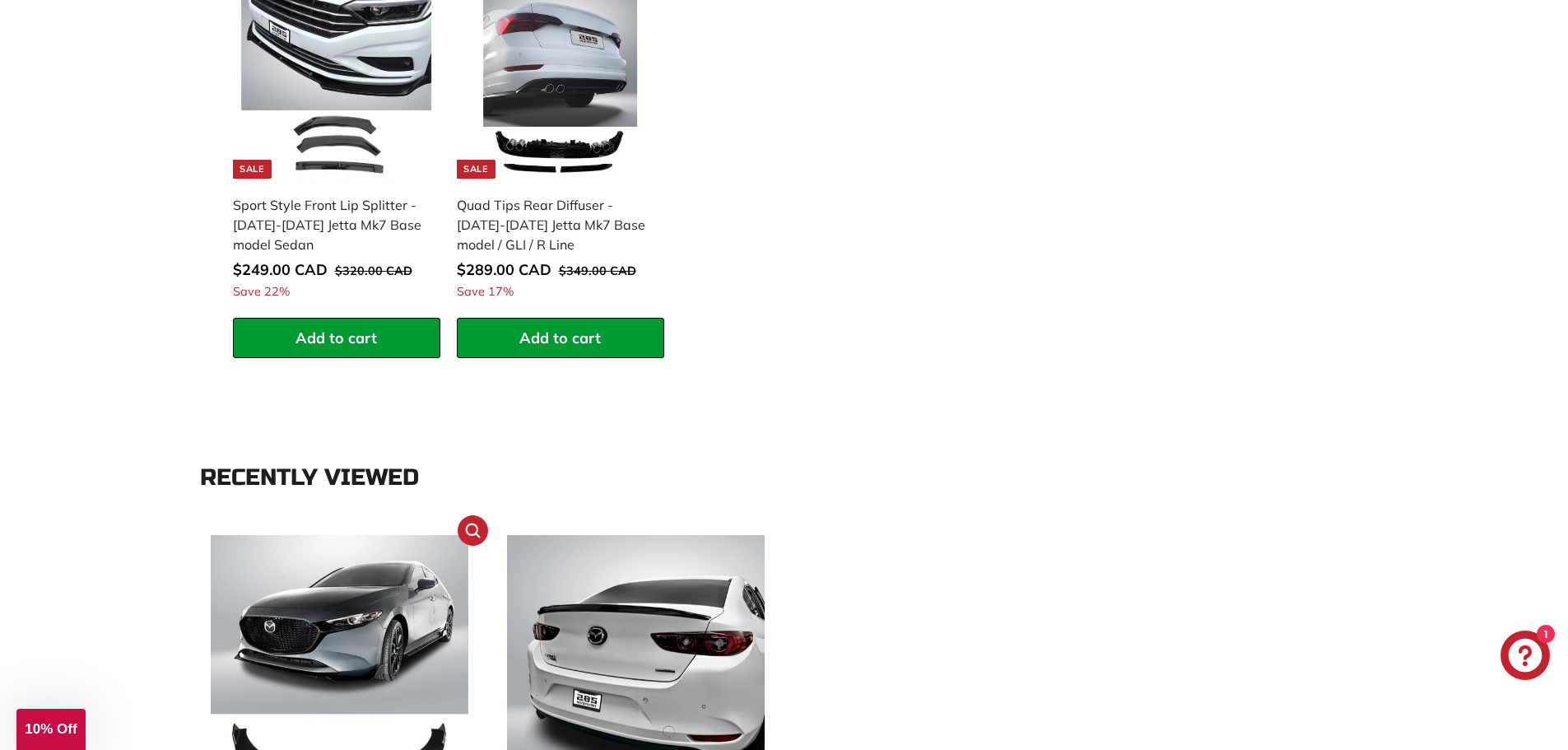
scroll to position [2057, 0]
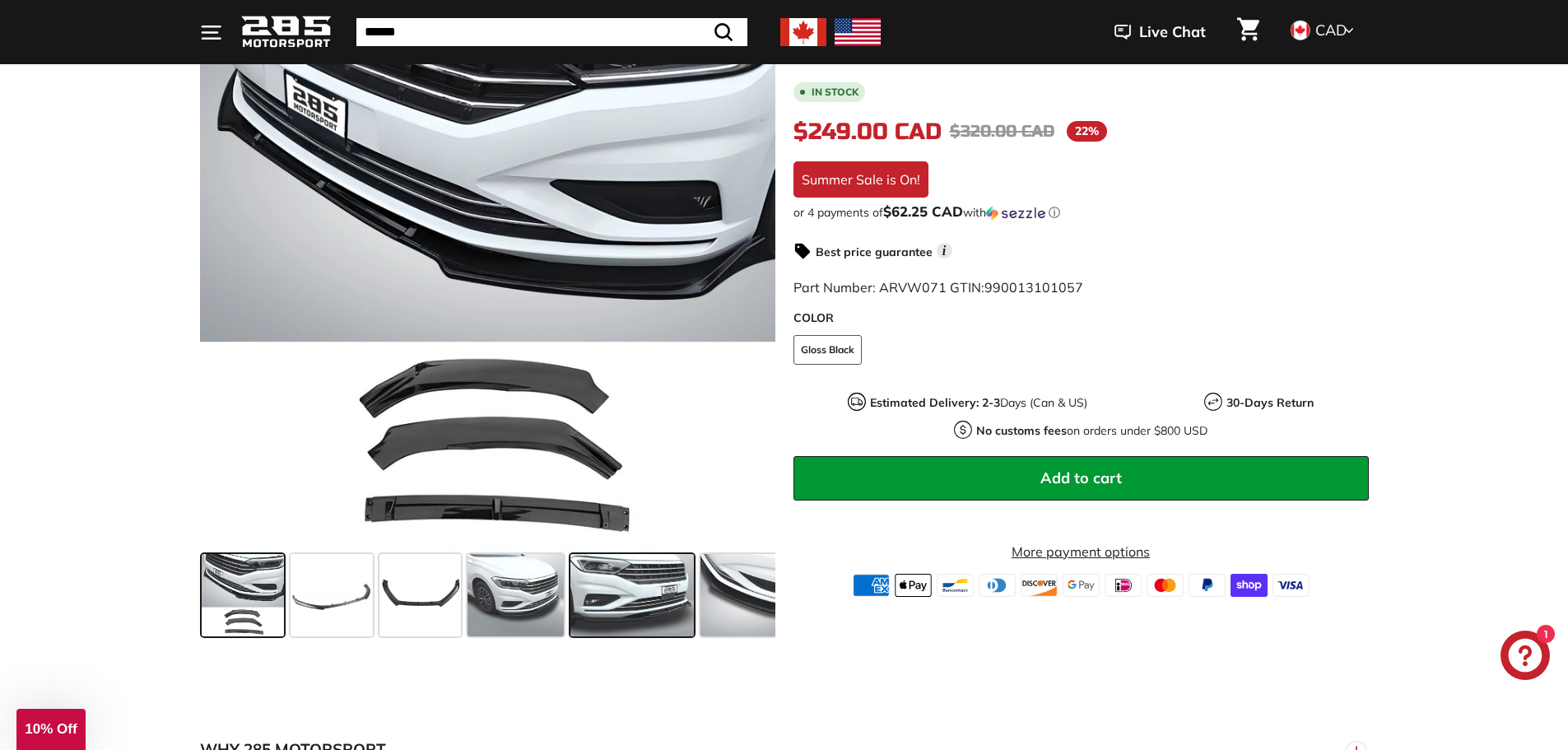
scroll to position [164, 0]
